Goal: Task Accomplishment & Management: Use online tool/utility

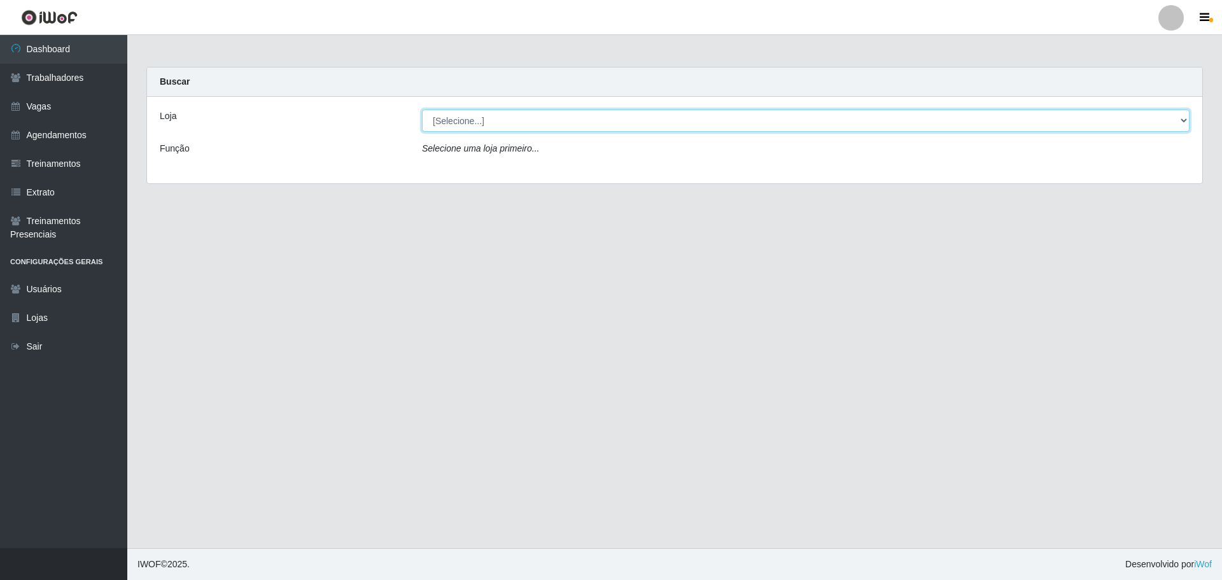
click at [521, 116] on select "[Selecione...] O ROSÁRIO ALIMENTOS" at bounding box center [806, 121] width 768 height 22
select select "349"
click at [422, 110] on select "[Selecione...] O ROSÁRIO ALIMENTOS" at bounding box center [806, 121] width 768 height 22
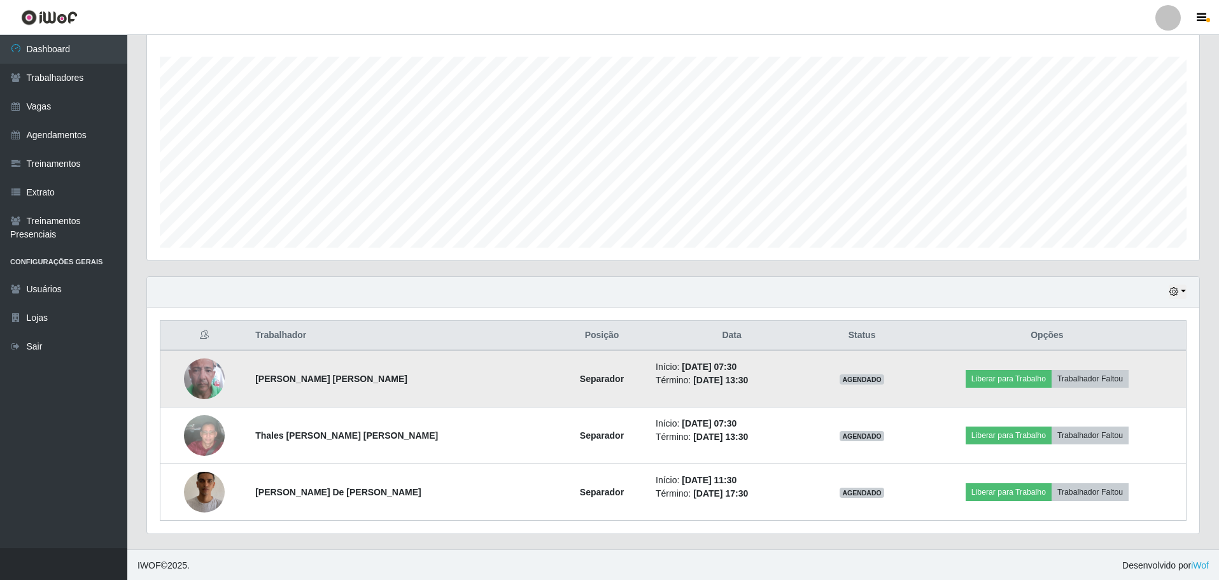
scroll to position [209, 0]
click at [980, 379] on button "Liberar para Trabalho" at bounding box center [1009, 378] width 86 height 18
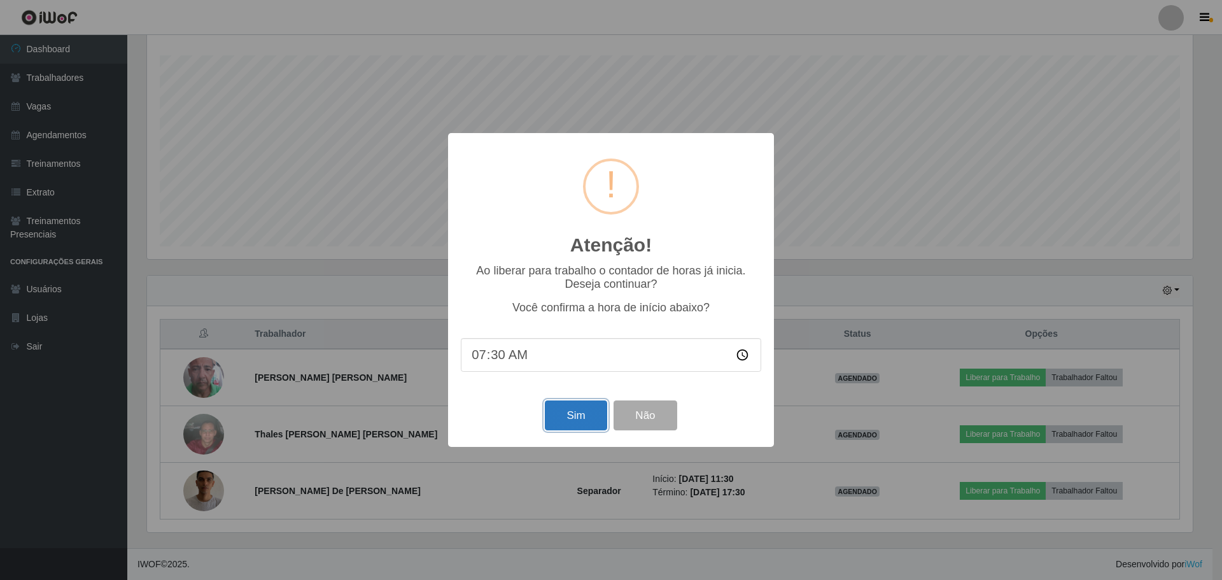
click at [586, 411] on button "Sim" at bounding box center [576, 415] width 62 height 30
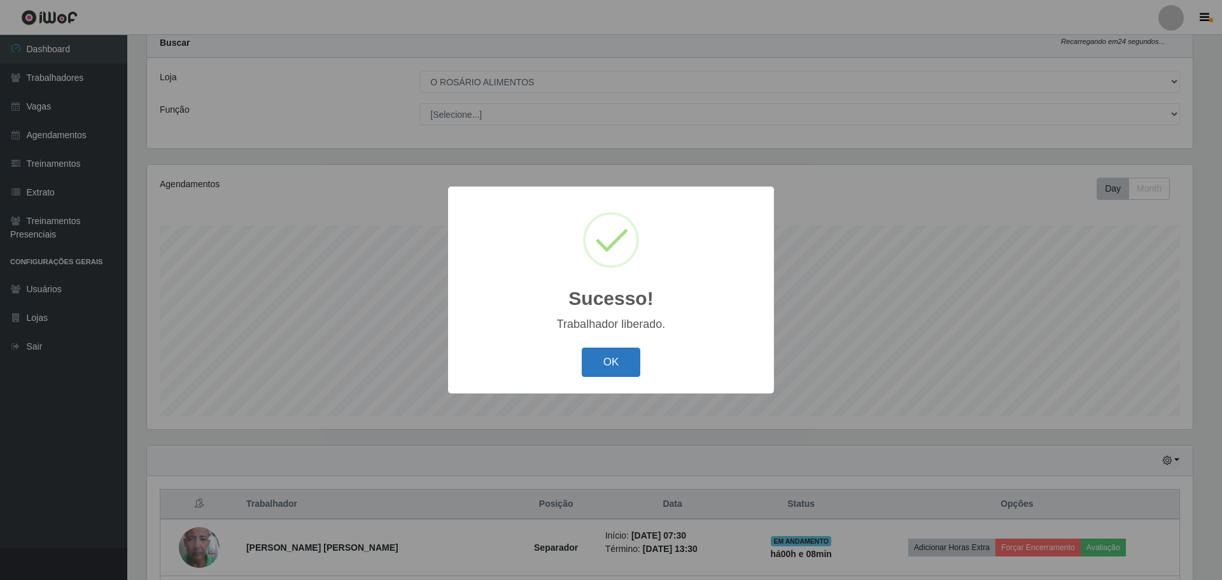
click at [603, 357] on button "OK" at bounding box center [611, 363] width 59 height 30
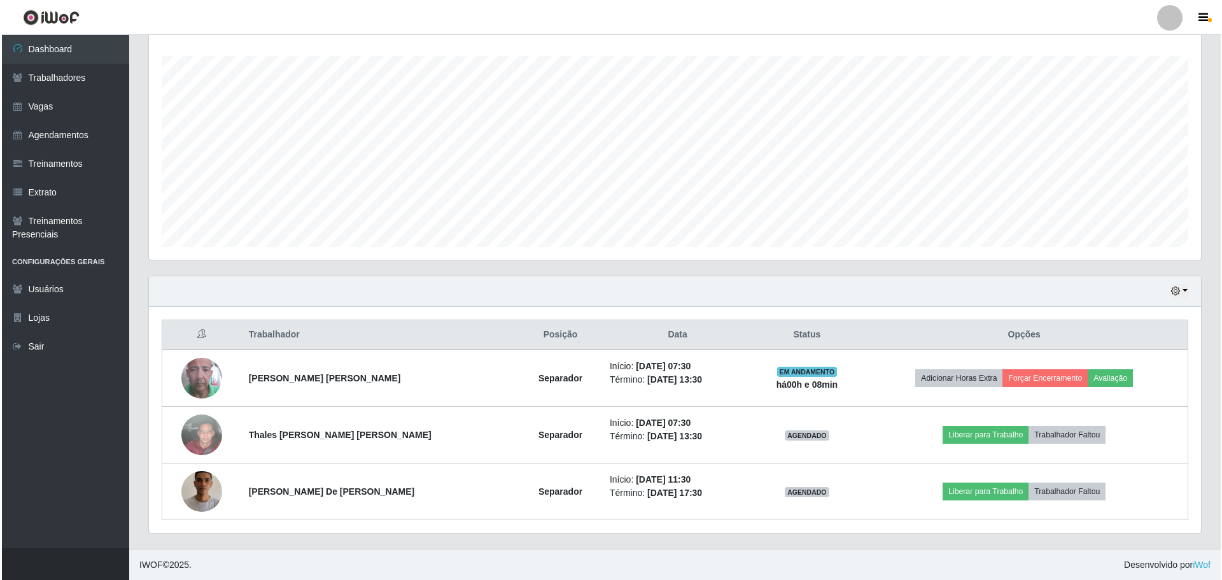
scroll to position [209, 0]
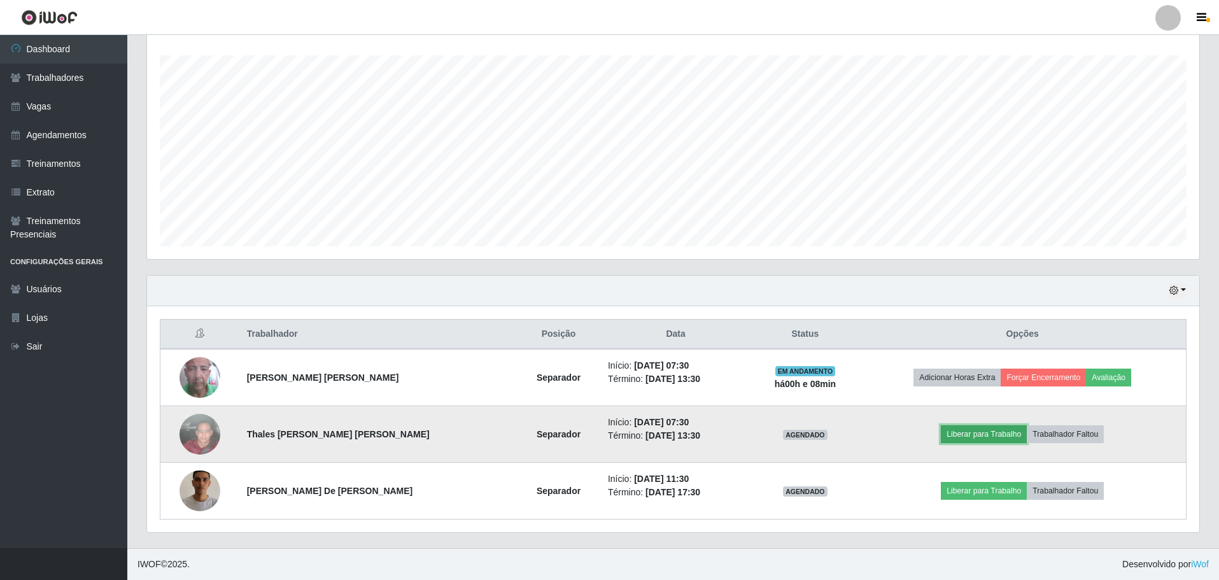
click at [1012, 439] on button "Liberar para Trabalho" at bounding box center [984, 434] width 86 height 18
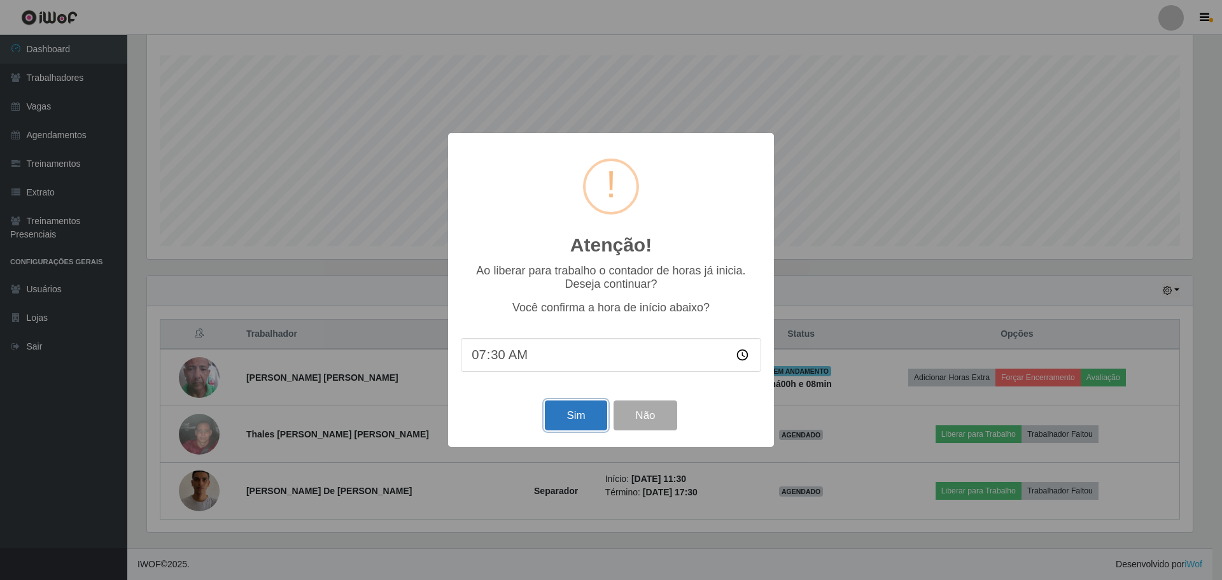
click at [561, 418] on button "Sim" at bounding box center [576, 415] width 62 height 30
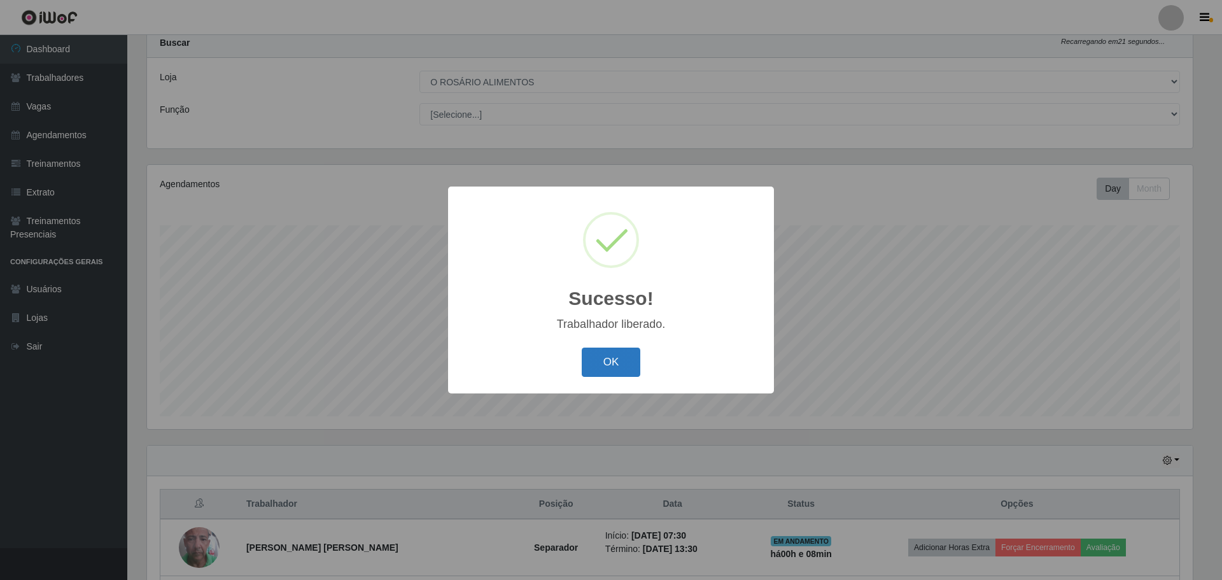
click at [599, 364] on button "OK" at bounding box center [611, 363] width 59 height 30
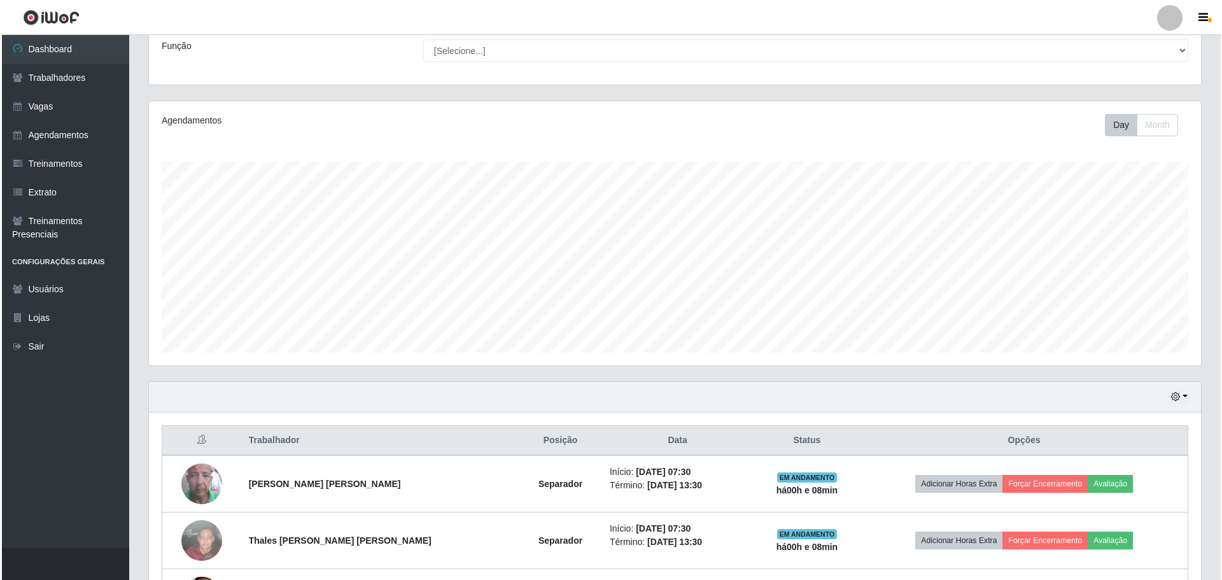
scroll to position [209, 0]
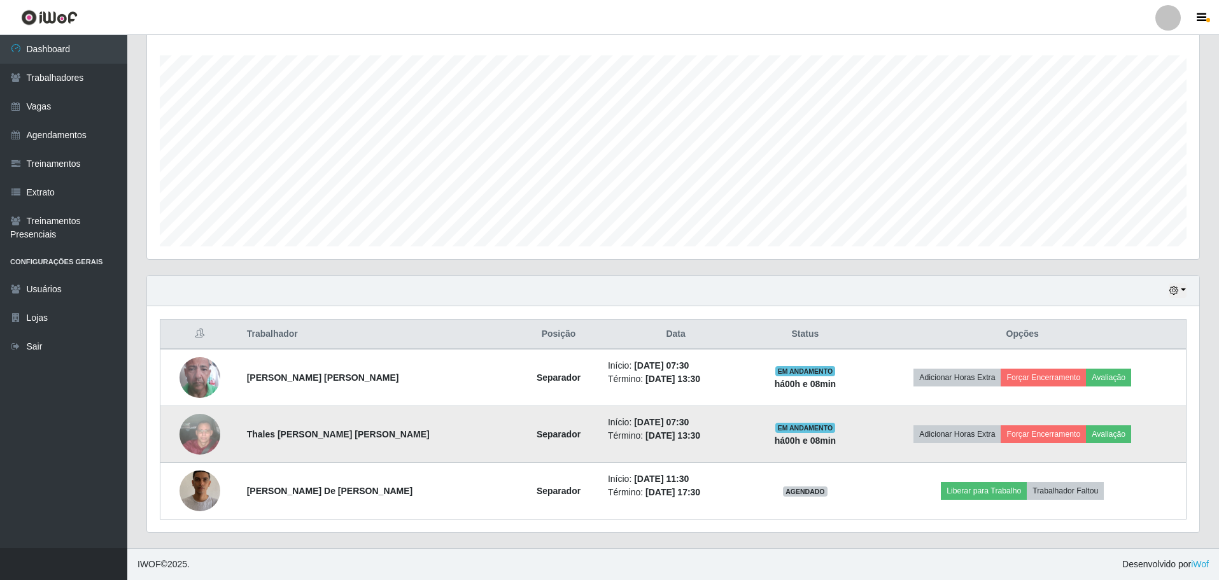
click at [216, 430] on img at bounding box center [200, 434] width 41 height 73
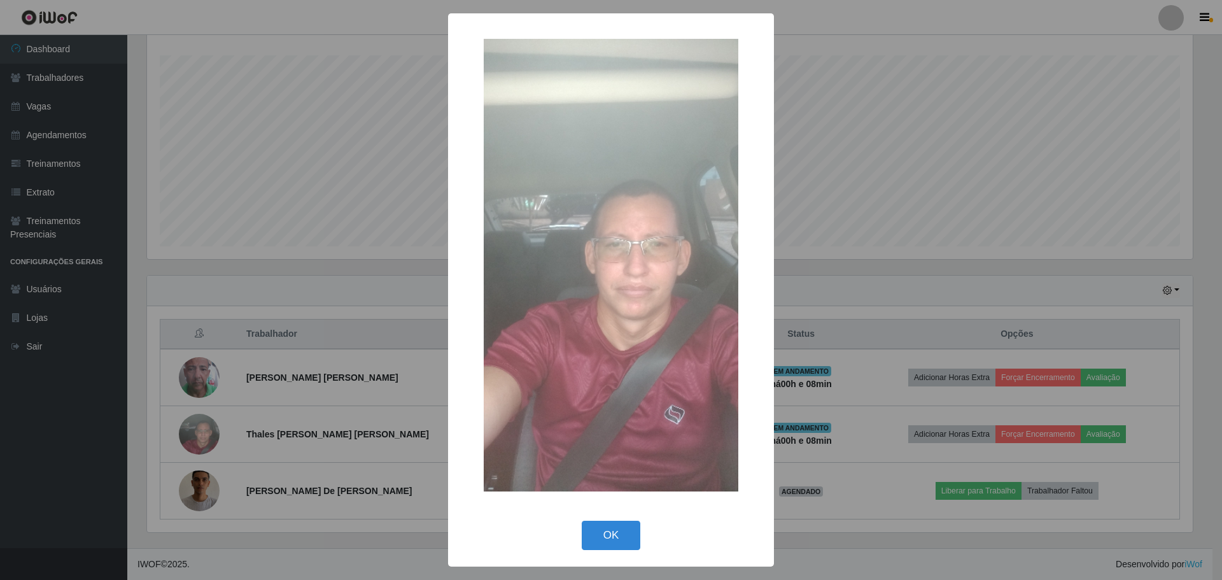
click at [297, 400] on div "× OK Cancel" at bounding box center [611, 290] width 1222 height 580
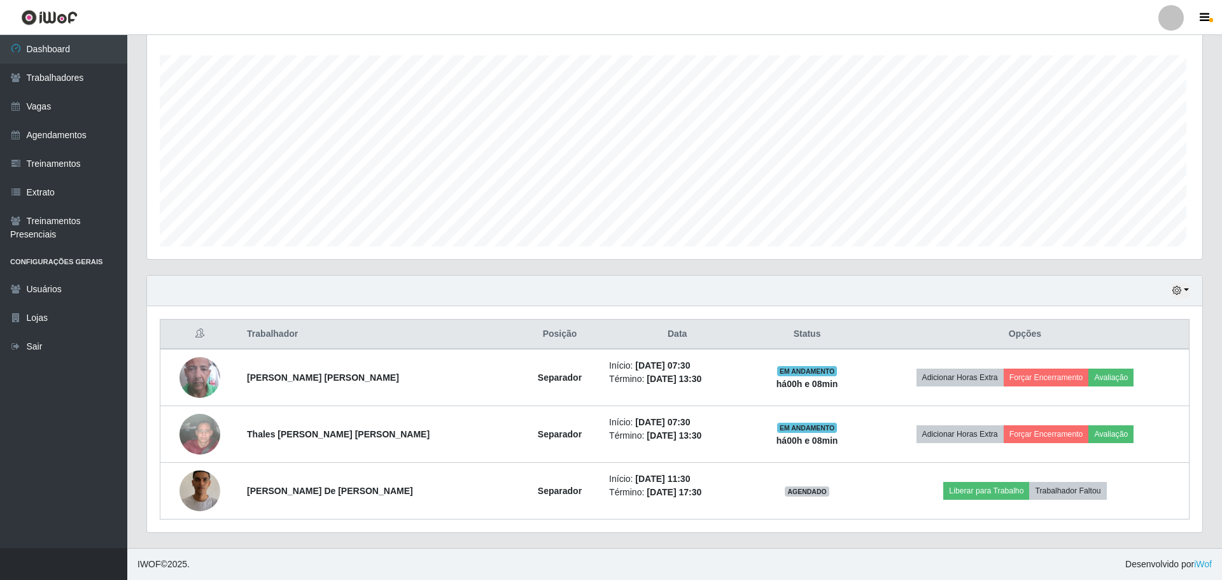
scroll to position [264, 1052]
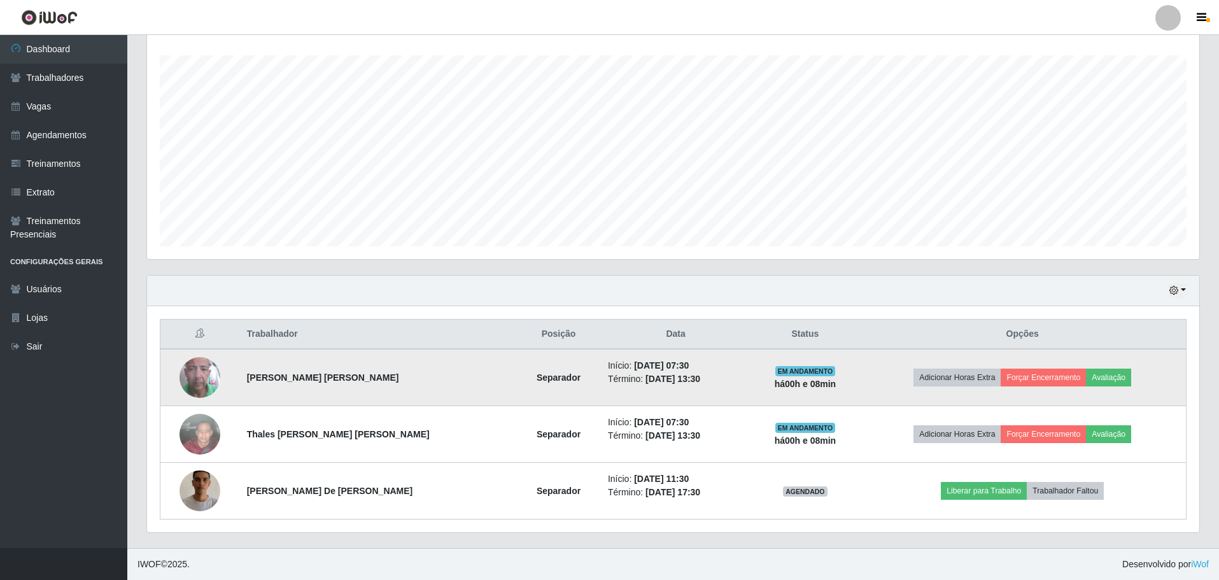
click at [206, 377] on img at bounding box center [200, 377] width 41 height 73
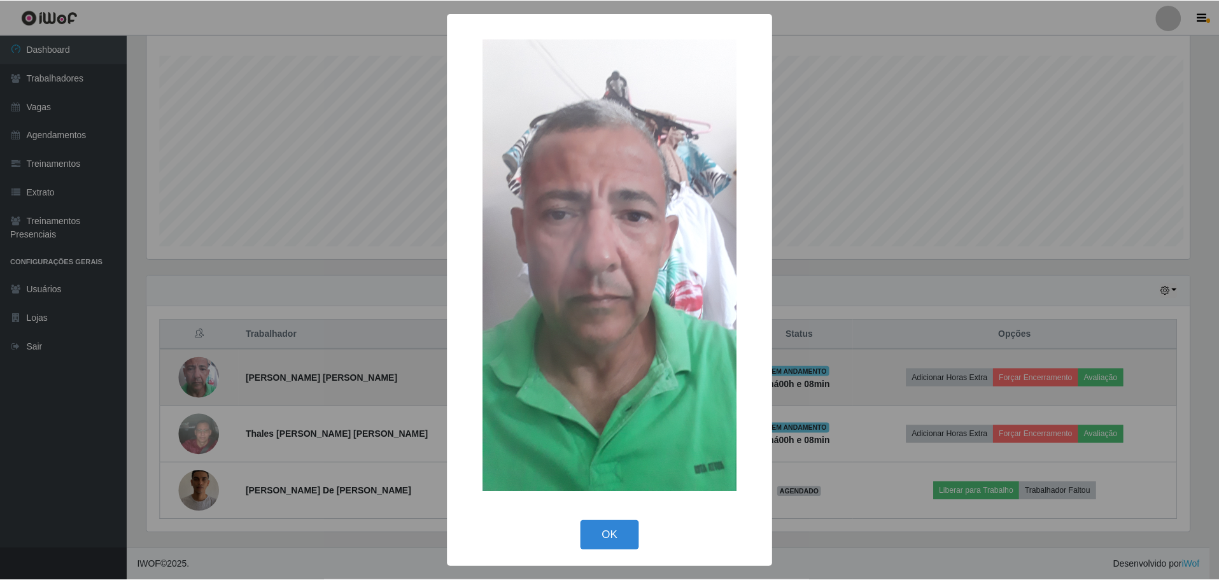
scroll to position [264, 1046]
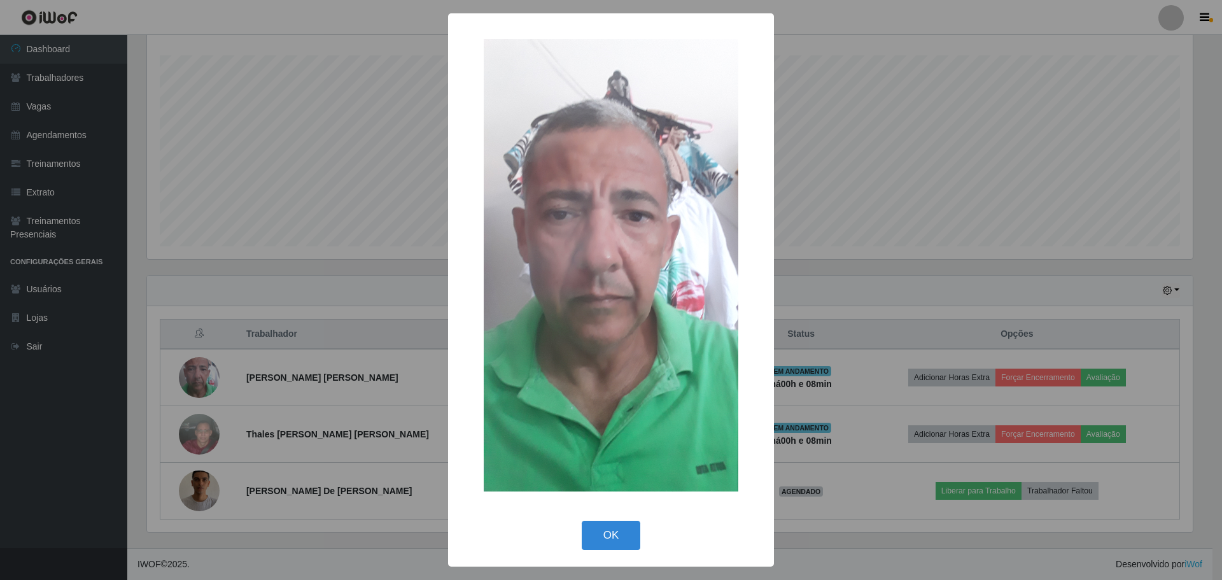
click at [309, 360] on div "× OK Cancel" at bounding box center [611, 290] width 1222 height 580
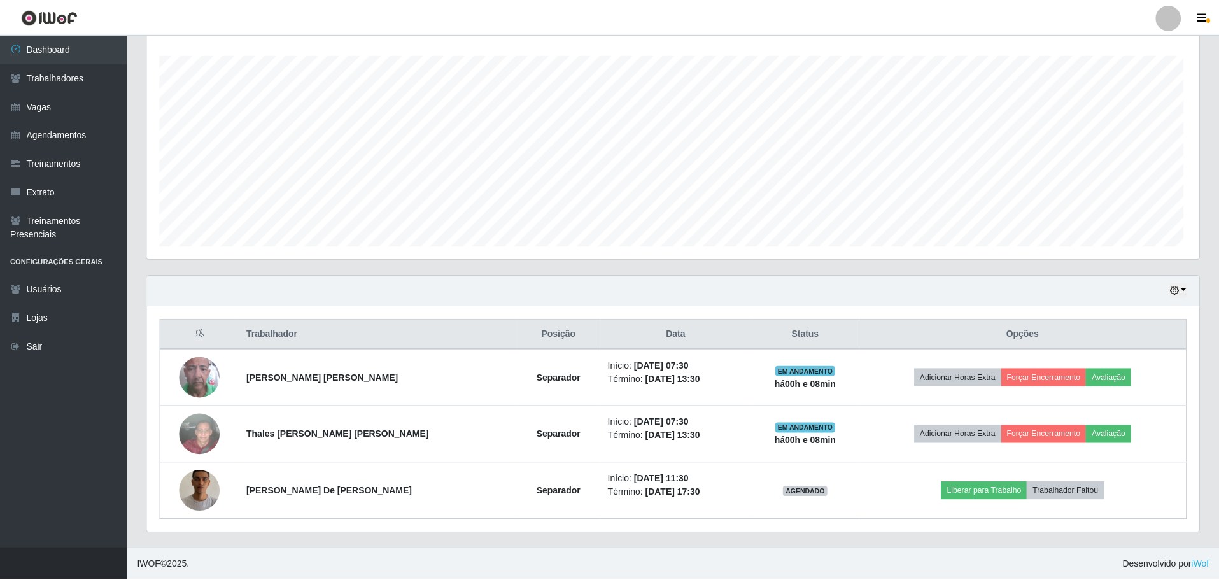
scroll to position [0, 0]
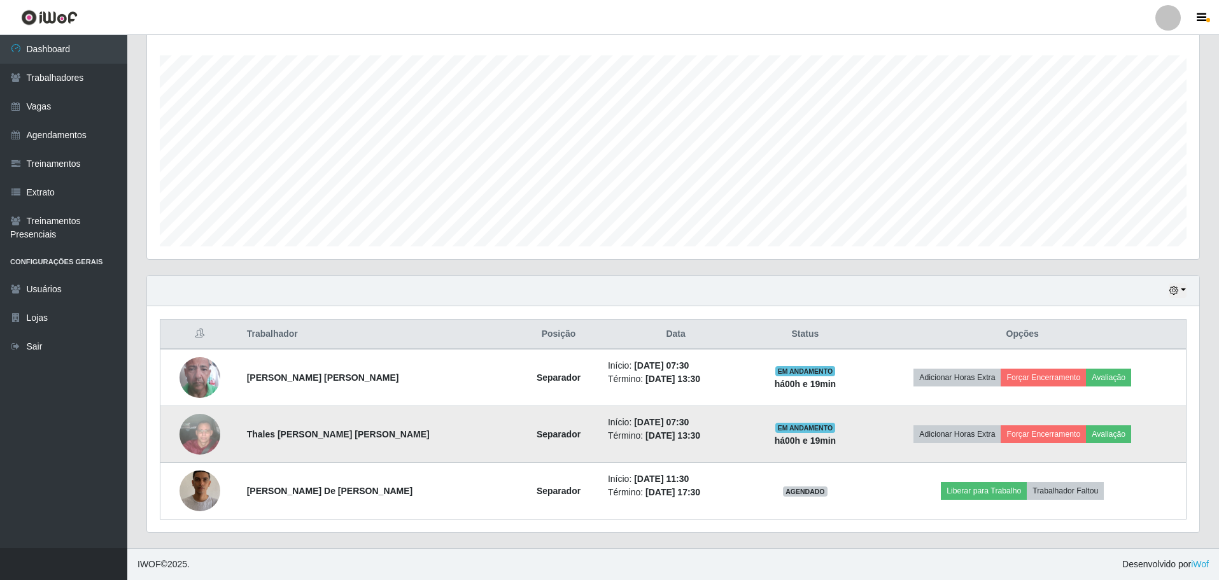
click at [210, 435] on img at bounding box center [200, 434] width 41 height 73
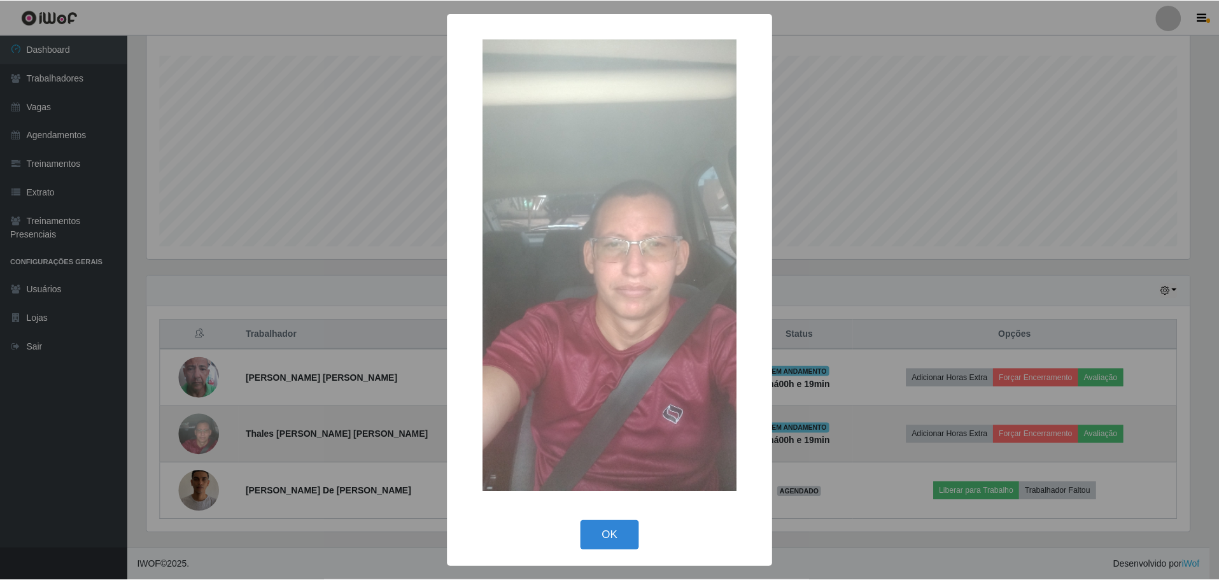
scroll to position [264, 1046]
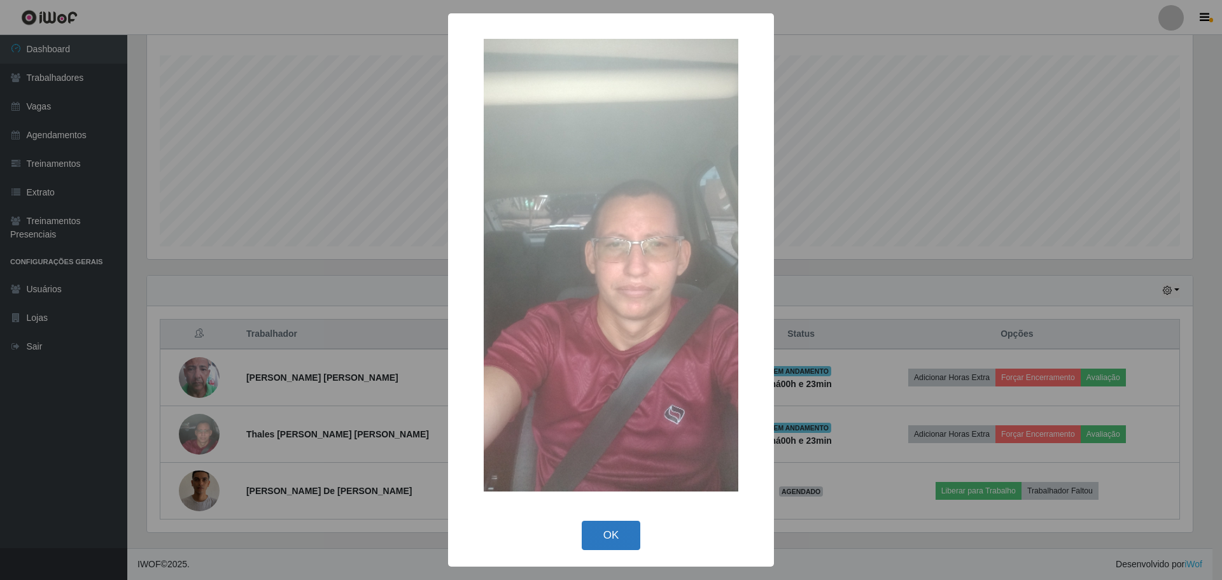
click at [613, 531] on button "OK" at bounding box center [611, 536] width 59 height 30
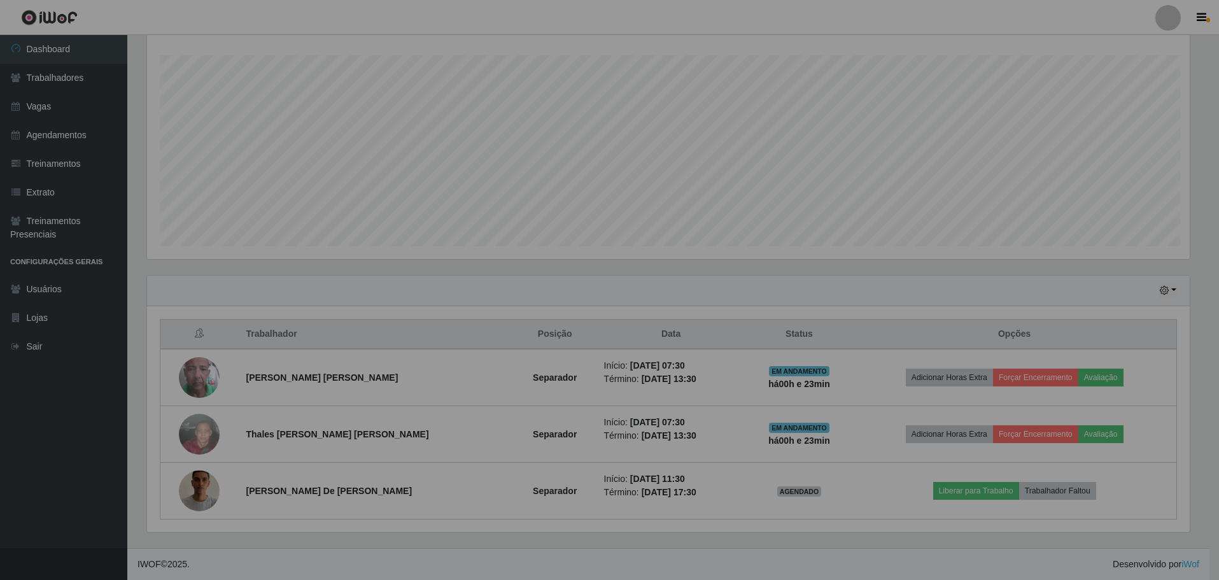
scroll to position [264, 1052]
